Goal: Communication & Community: Answer question/provide support

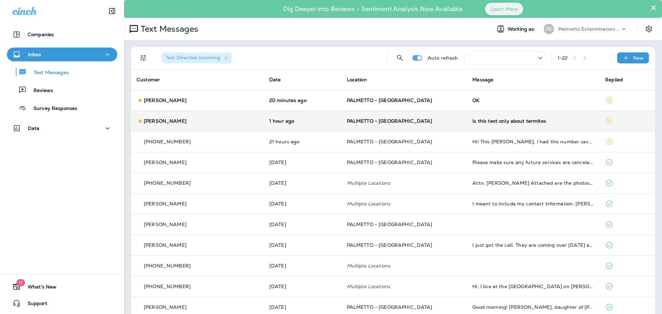
click at [182, 122] on p "[PERSON_NAME]" at bounding box center [165, 121] width 43 height 6
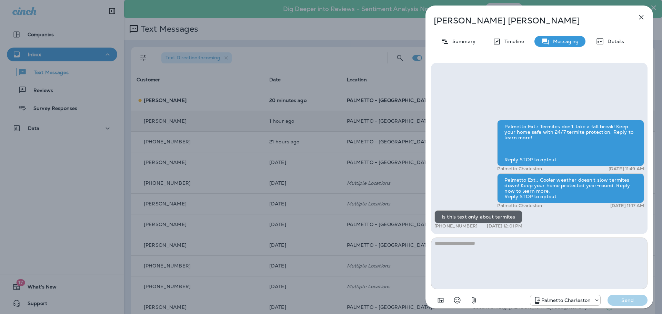
click at [464, 242] on textarea at bounding box center [539, 264] width 217 height 52
type textarea "**********"
click at [633, 304] on button "Send" at bounding box center [628, 300] width 40 height 11
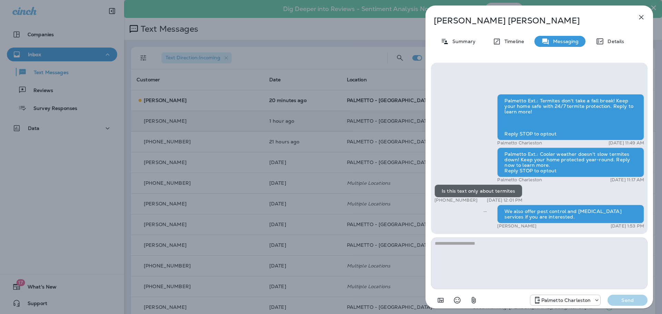
click at [641, 17] on icon "button" at bounding box center [642, 17] width 4 height 4
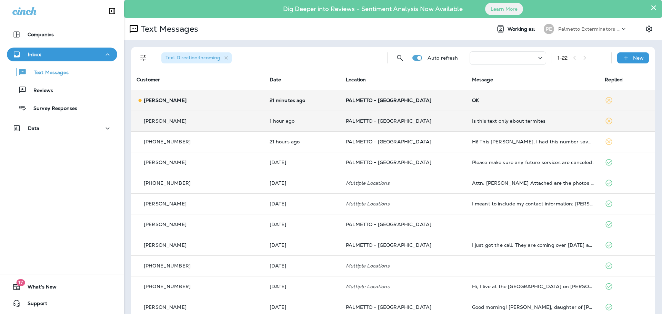
click at [153, 99] on p "[PERSON_NAME]" at bounding box center [165, 101] width 43 height 6
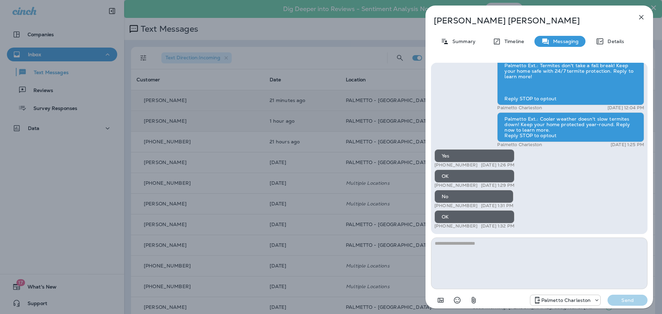
click at [465, 245] on textarea at bounding box center [539, 264] width 217 height 52
click at [472, 243] on textarea at bounding box center [539, 264] width 217 height 52
click at [450, 246] on textarea at bounding box center [539, 264] width 217 height 52
type textarea "**********"
click at [634, 300] on p "Send" at bounding box center [627, 300] width 29 height 6
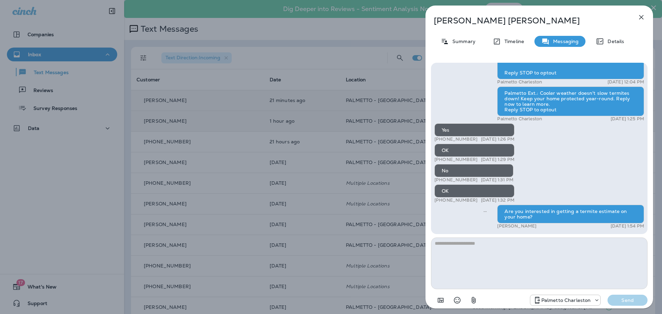
click at [644, 18] on icon "button" at bounding box center [642, 17] width 8 height 8
